Goal: Task Accomplishment & Management: Manage account settings

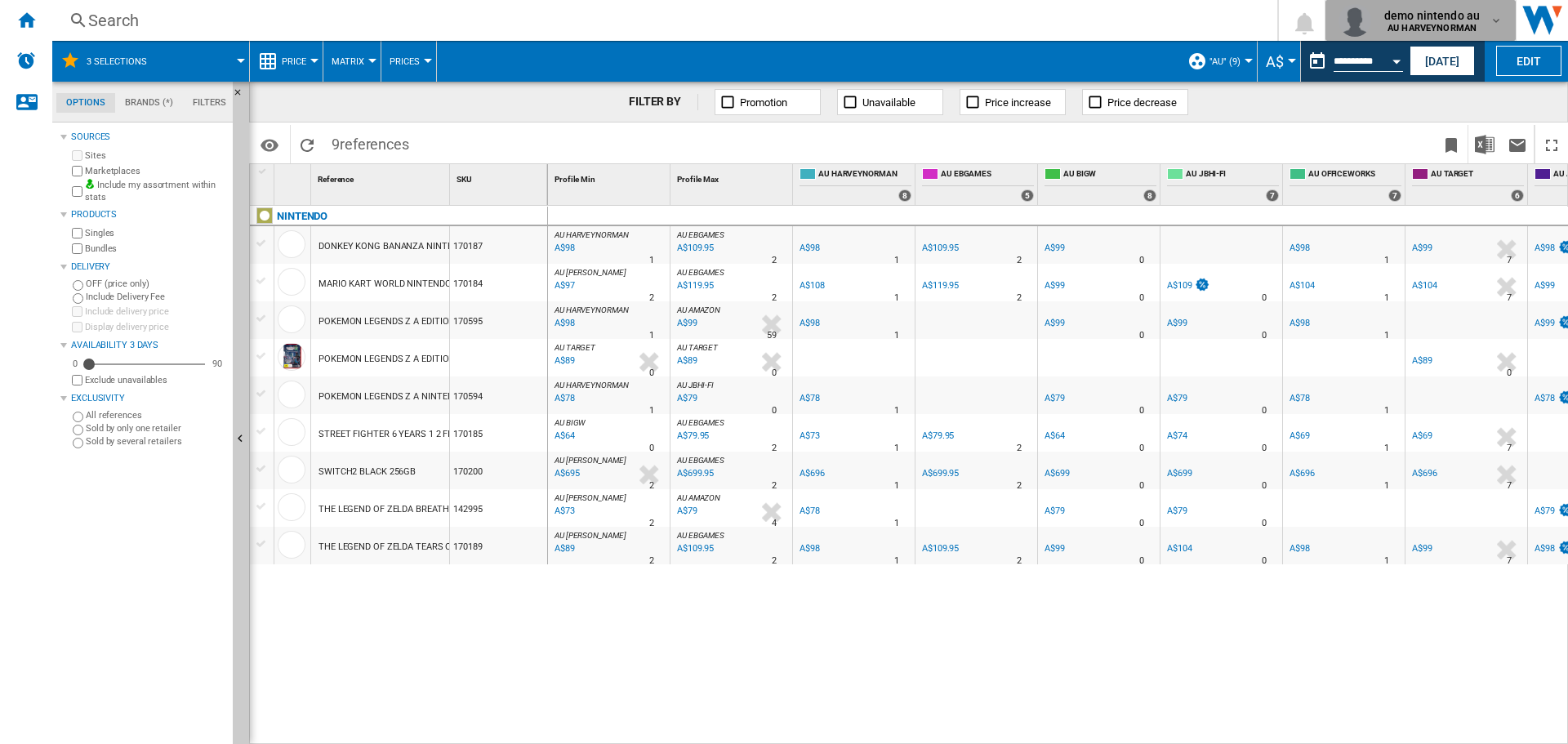
click at [1484, 17] on div "demo nintendo au AU HARVEYNORMAN" at bounding box center [1433, 20] width 112 height 26
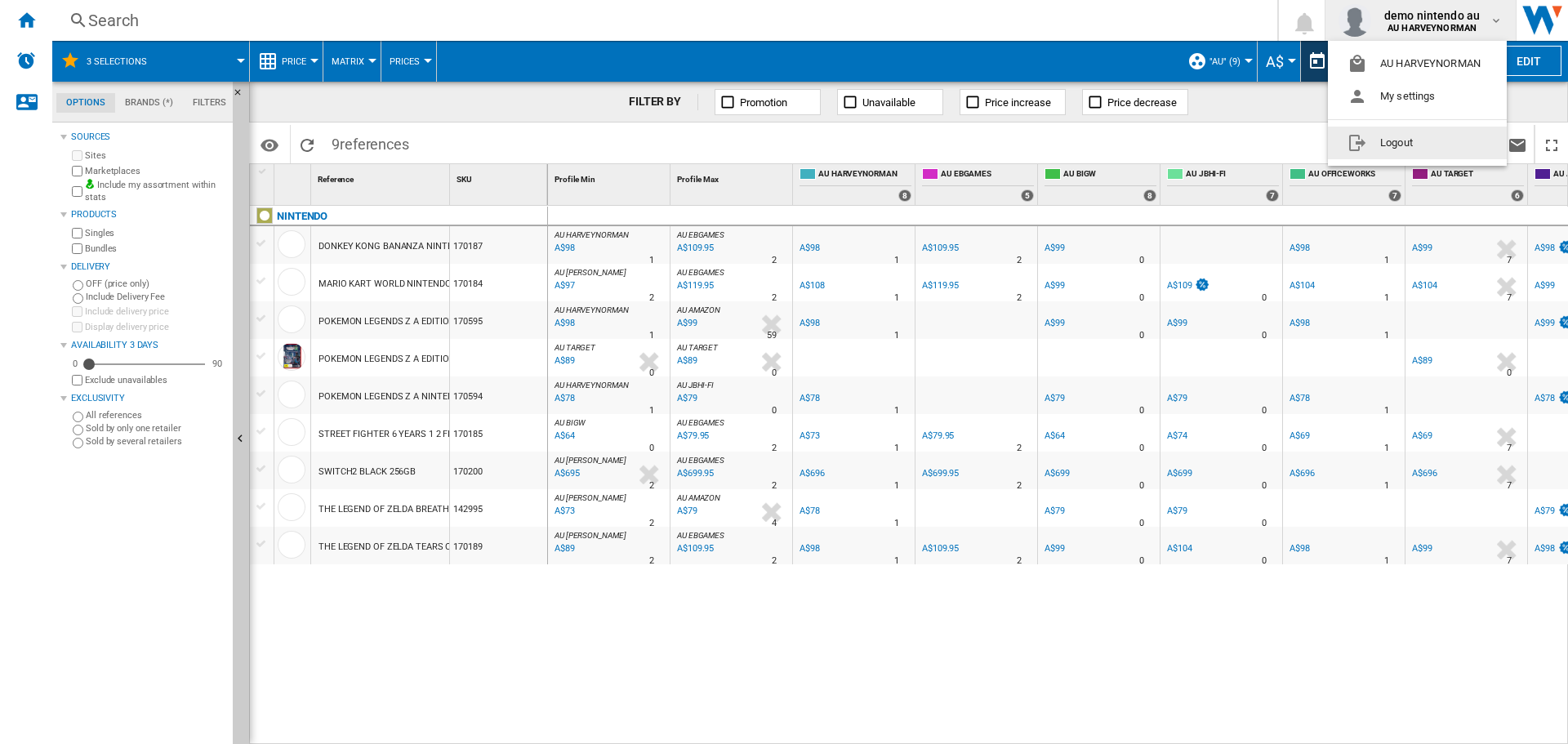
click at [1405, 139] on button "Logout" at bounding box center [1417, 142] width 179 height 33
